Goal: Navigation & Orientation: Find specific page/section

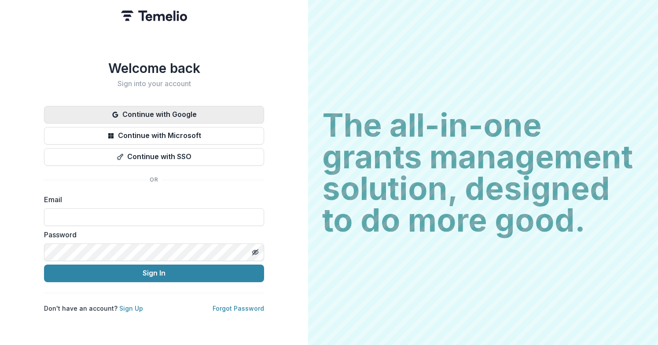
click at [171, 113] on button "Continue with Google" at bounding box center [154, 115] width 220 height 18
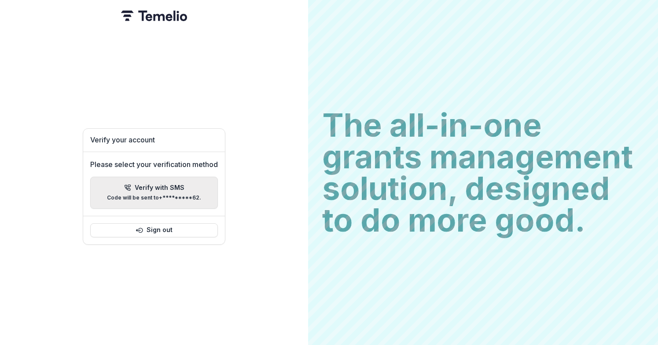
click at [166, 188] on div "Verify with SMS Code will be sent to +*********62 ." at bounding box center [154, 192] width 94 height 17
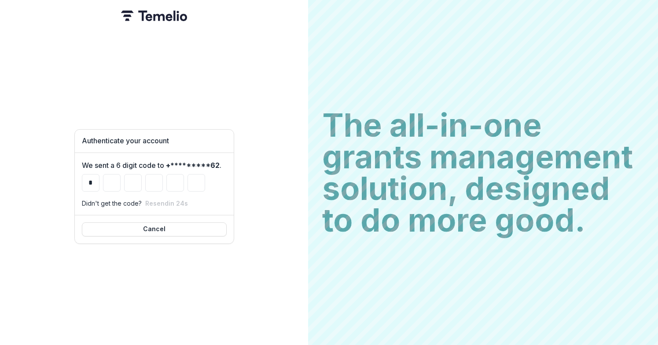
type input "*"
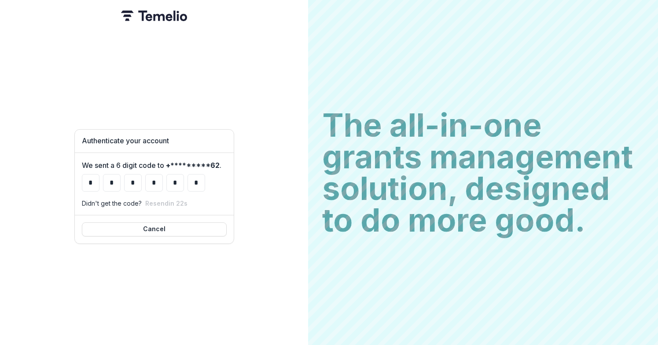
type input "*"
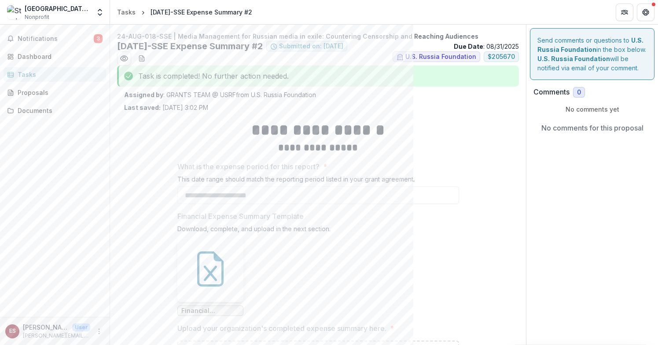
click at [44, 70] on div "Tasks" at bounding box center [58, 74] width 81 height 9
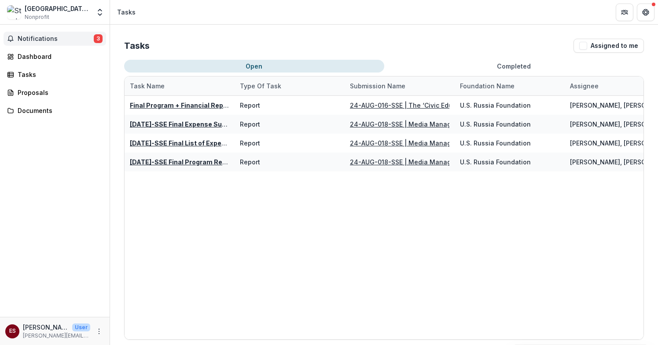
click at [45, 44] on button "Notifications 3" at bounding box center [55, 39] width 103 height 14
click at [76, 61] on link "Dashboard" at bounding box center [55, 56] width 103 height 15
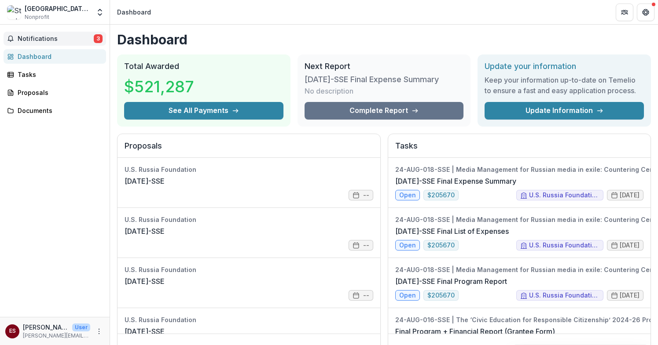
click at [75, 42] on button "Notifications 3" at bounding box center [55, 39] width 103 height 14
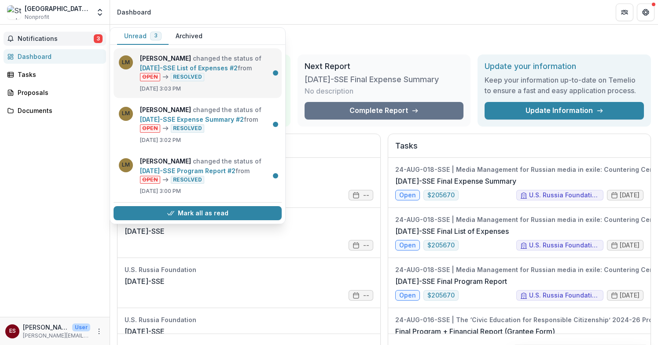
click at [231, 72] on link "24-AUG-18-SSE List of Expenses #2" at bounding box center [189, 67] width 98 height 7
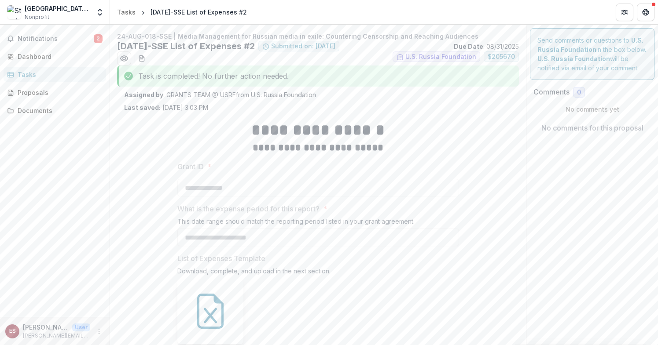
click at [83, 47] on div "Notifications 2 Dashboard Tasks Proposals Documents" at bounding box center [55, 171] width 110 height 293
click at [87, 41] on span "Notifications" at bounding box center [56, 38] width 76 height 7
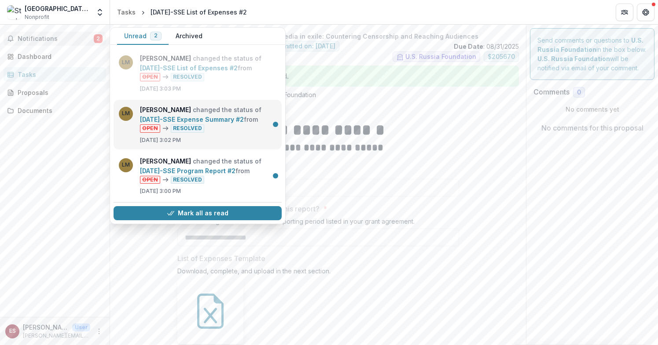
click at [161, 118] on link "24-AUG-18-SSE Expense Summary #2" at bounding box center [192, 119] width 104 height 7
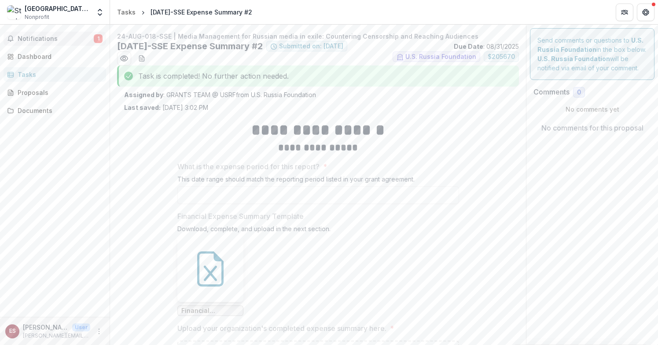
click at [64, 40] on span "Notifications" at bounding box center [56, 38] width 76 height 7
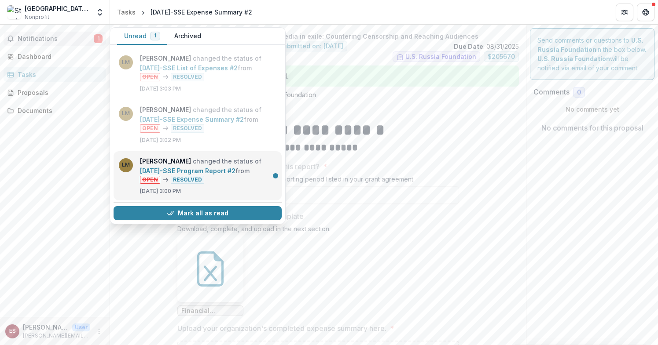
click at [178, 167] on link "24-AUG-18-SSE Program Report #2" at bounding box center [187, 170] width 95 height 7
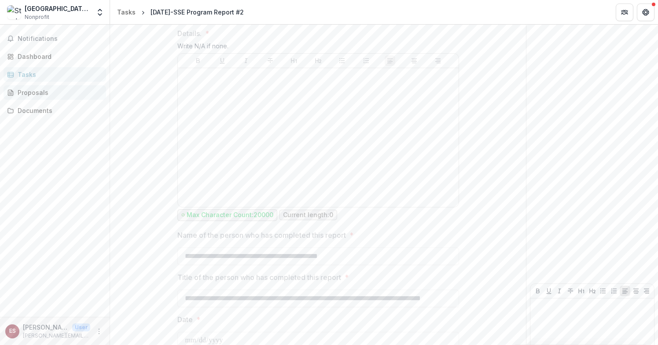
scroll to position [1147, 0]
click at [42, 94] on div "Proposals" at bounding box center [58, 92] width 81 height 9
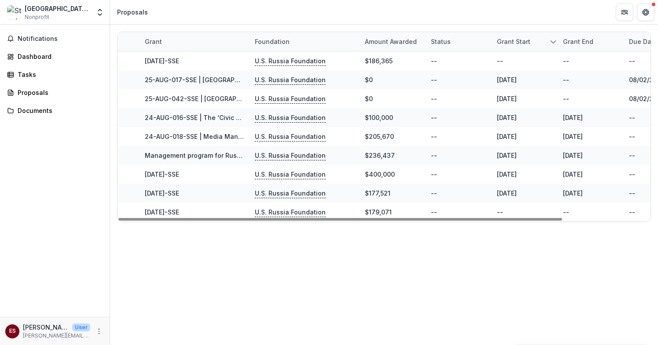
click at [31, 103] on div "Notifications Dashboard Tasks Proposals Documents" at bounding box center [55, 171] width 110 height 293
click at [33, 108] on div "Documents" at bounding box center [58, 110] width 81 height 9
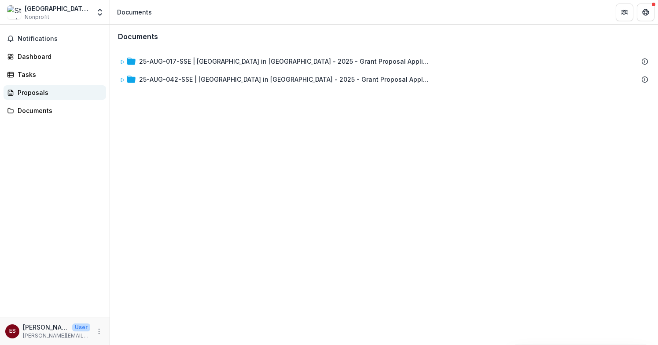
click at [41, 94] on div "Proposals" at bounding box center [58, 92] width 81 height 9
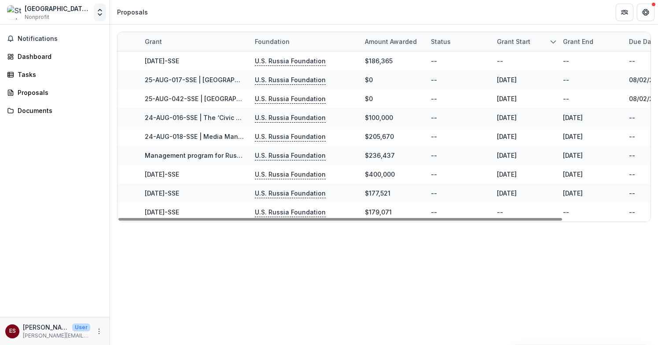
click at [94, 17] on button "Open entity switcher" at bounding box center [100, 13] width 12 height 18
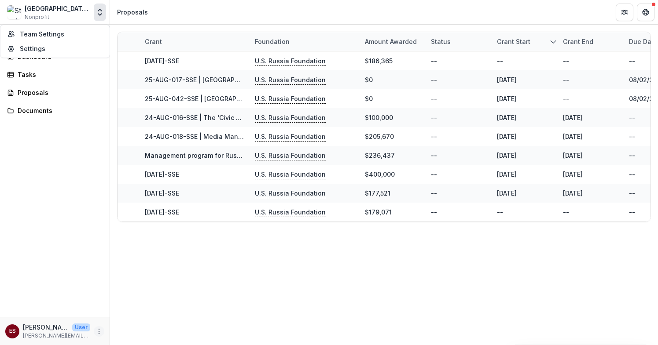
click at [103, 330] on button "More" at bounding box center [99, 331] width 11 height 11
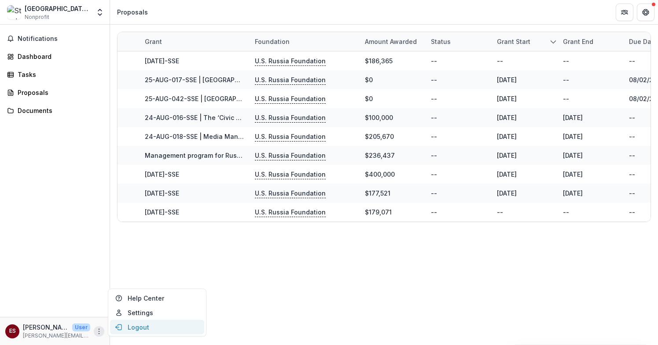
click at [134, 329] on button "Logout" at bounding box center [157, 327] width 94 height 15
